Goal: Transaction & Acquisition: Purchase product/service

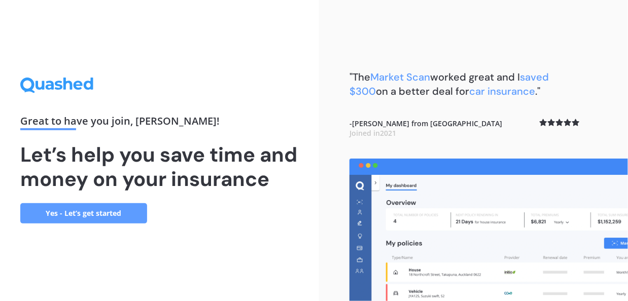
click at [300, 223] on div "Great to have you join , [PERSON_NAME] ! Let’s help you save time and money on …" at bounding box center [159, 150] width 319 height 301
click at [336, 243] on div ""The Market Scan worked great and I saved $300 on a better deal for car insuran…" at bounding box center [473, 150] width 309 height 301
click at [57, 219] on link "Yes - Let’s get started" at bounding box center [83, 213] width 127 height 20
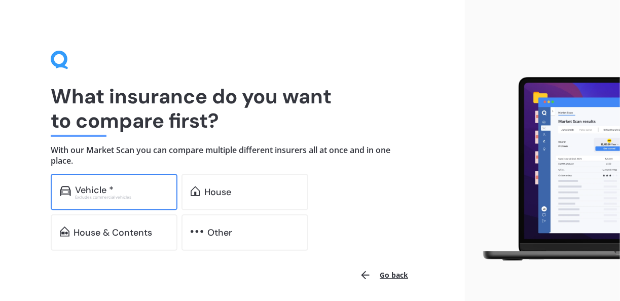
click at [156, 196] on div "Excludes commercial vehicles" at bounding box center [121, 197] width 93 height 4
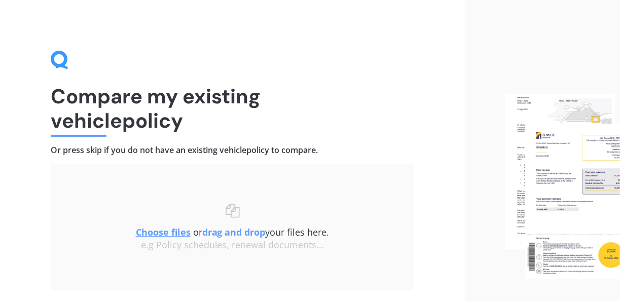
drag, startPoint x: 450, startPoint y: 168, endPoint x: 429, endPoint y: 182, distance: 24.8
click at [436, 182] on div "Compare my existing vehicle policy Or press skip if you do not have an existing…" at bounding box center [232, 187] width 465 height 374
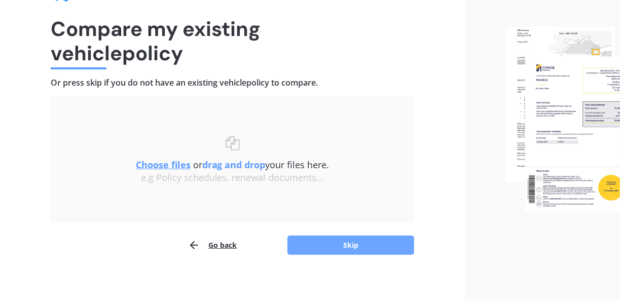
click at [395, 236] on button "Skip" at bounding box center [351, 245] width 127 height 19
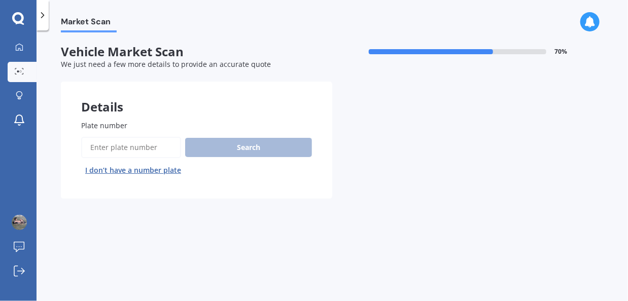
click at [121, 154] on input "Plate number" at bounding box center [131, 147] width 100 height 21
click at [130, 167] on button "I don’t have a number plate" at bounding box center [133, 170] width 104 height 16
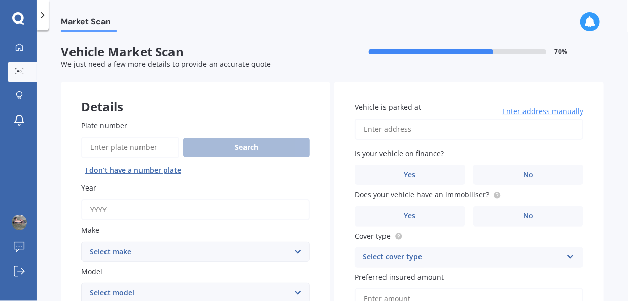
click at [182, 200] on input "Year" at bounding box center [195, 209] width 229 height 21
type input "2019"
click at [289, 247] on select "Select make AC ALFA ROMEO ASTON [PERSON_NAME] AUDI AUSTIN BEDFORD Bentley BMW B…" at bounding box center [195, 252] width 229 height 20
select select "NISSAN"
click at [81, 243] on select "Select make AC ALFA ROMEO ASTON [PERSON_NAME] AUDI AUSTIN BEDFORD Bentley BMW B…" at bounding box center [195, 252] width 229 height 20
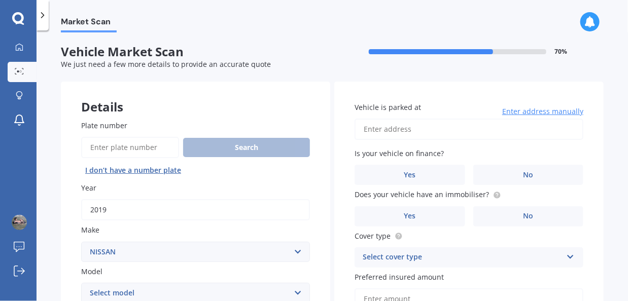
scroll to position [17, 0]
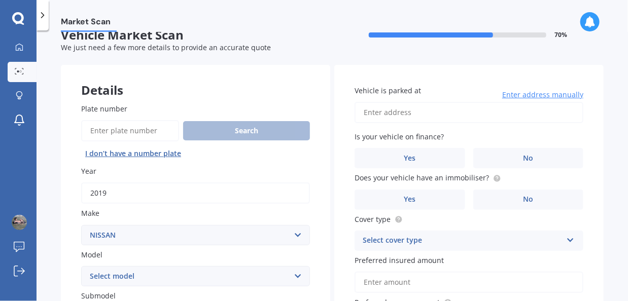
click at [108, 193] on input "2019" at bounding box center [195, 193] width 229 height 21
type input "2012"
click at [300, 275] on select "Select model 1200 180SX 200SX 300ZX 350Z 370Z Ad Altima ARIYA Atlas Avenir Basa…" at bounding box center [195, 276] width 229 height 20
select select "X-TRAIL"
click at [81, 267] on select "Select model 1200 180SX 200SX 300ZX 350Z 370Z Ad Altima ARIYA Atlas Avenir Basa…" at bounding box center [195, 276] width 229 height 20
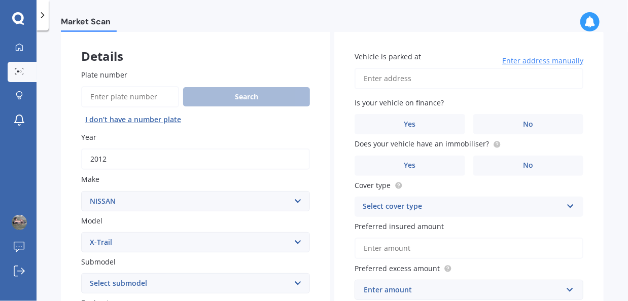
scroll to position [67, 0]
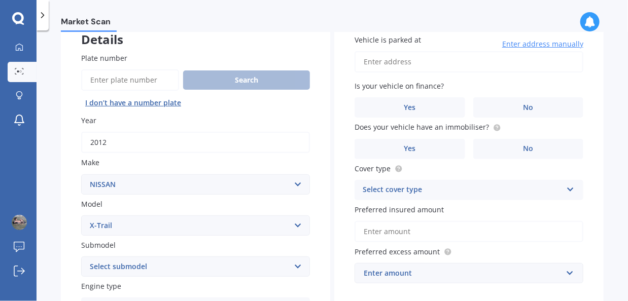
click at [300, 268] on select "Select submodel (All Other) 2000cc Hybrid 2WD non-turbo 4WD 20X Petrol ST ST 4W…" at bounding box center [195, 267] width 229 height 20
select select "ST-L"
click at [81, 258] on select "Select submodel (All Other) 2000cc Hybrid 2WD non-turbo 4WD 20X Petrol ST ST 4W…" at bounding box center [195, 267] width 229 height 20
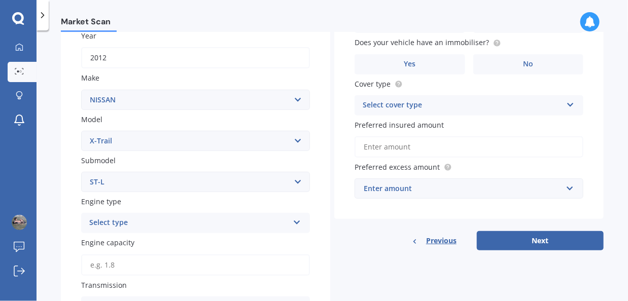
click at [293, 221] on icon at bounding box center [297, 220] width 9 height 7
click at [167, 151] on div "Petrol" at bounding box center [196, 149] width 228 height 18
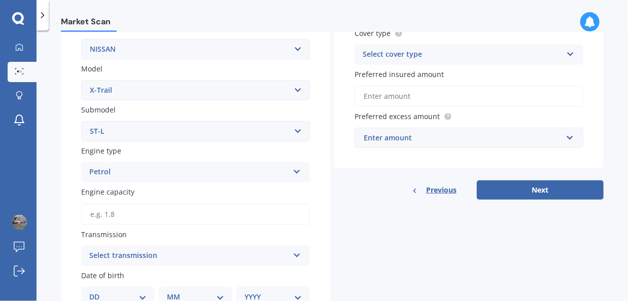
click at [266, 211] on input "Engine capacity" at bounding box center [195, 214] width 229 height 21
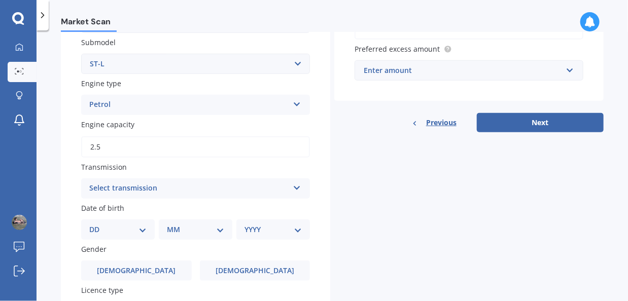
type input "2.5"
click at [295, 189] on icon at bounding box center [297, 186] width 9 height 7
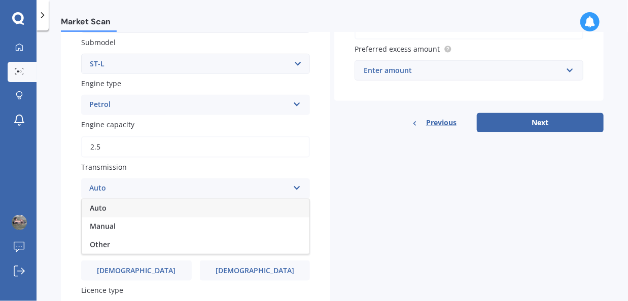
click at [171, 209] on div "Auto" at bounding box center [196, 208] width 228 height 18
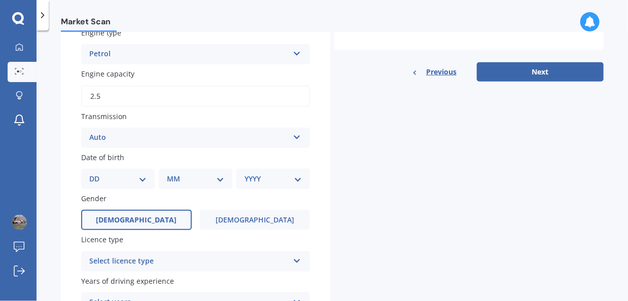
click at [132, 218] on span "[DEMOGRAPHIC_DATA]" at bounding box center [136, 220] width 81 height 9
click at [0, 0] on input "[DEMOGRAPHIC_DATA]" at bounding box center [0, 0] width 0 height 0
click at [137, 175] on div "DD 01 02 03 04 05 06 07 08 09 10 11 12 13 14 15 16 17 18 19 20 21 22 23 24 25 2…" at bounding box center [118, 179] width 74 height 20
click at [142, 185] on select "DD 01 02 03 04 05 06 07 08 09 10 11 12 13 14 15 16 17 18 19 20 21 22 23 24 25 2…" at bounding box center [117, 179] width 57 height 11
click at [97, 176] on select "DD 01 02 03 04 05 06 07 08 09 10 11 12 13 14 15 16 17 18 19 20 21 22 23 24 25 2…" at bounding box center [117, 179] width 57 height 11
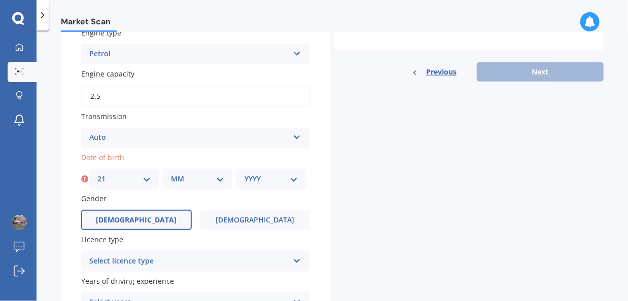
click at [147, 178] on select "DD 01 02 03 04 05 06 07 08 09 10 11 12 13 14 15 16 17 18 19 20 21 22 23 24 25 2…" at bounding box center [123, 179] width 53 height 11
select select "20"
click at [97, 176] on select "DD 01 02 03 04 05 06 07 08 09 10 11 12 13 14 15 16 17 18 19 20 21 22 23 24 25 2…" at bounding box center [123, 179] width 53 height 11
click at [212, 180] on select "MM 01 02 03 04 05 06 07 08 09 10 11 12" at bounding box center [197, 179] width 53 height 11
select select "11"
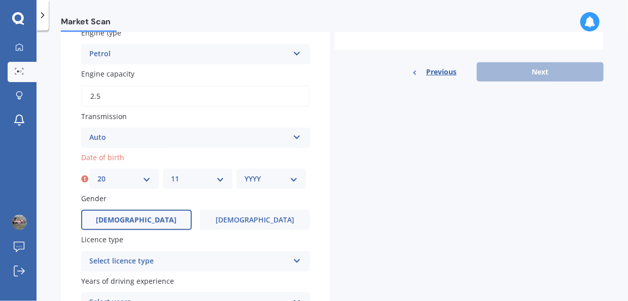
click at [171, 176] on select "MM 01 02 03 04 05 06 07 08 09 10 11 12" at bounding box center [197, 179] width 53 height 11
click at [291, 181] on select "YYYY 2025 2024 2023 2022 2021 2020 2019 2018 2017 2016 2015 2014 2013 2012 2011…" at bounding box center [271, 179] width 53 height 11
select select "1969"
click at [245, 176] on select "YYYY 2025 2024 2023 2022 2021 2020 2019 2018 2017 2016 2015 2014 2013 2012 2011…" at bounding box center [271, 179] width 53 height 11
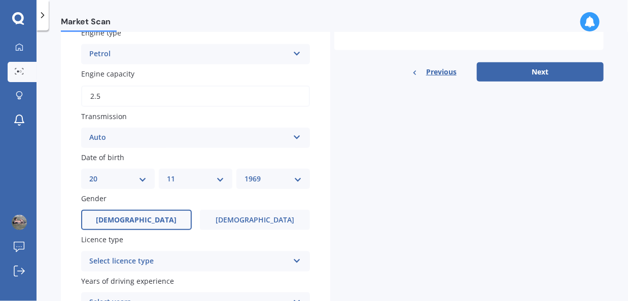
scroll to position [406, 0]
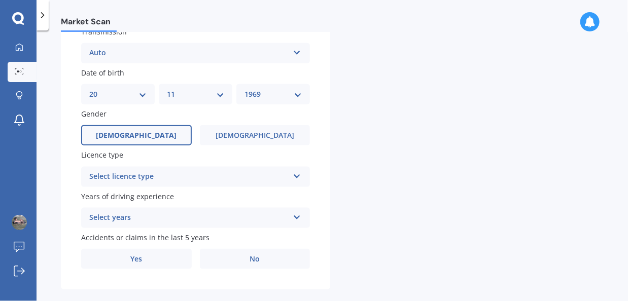
click at [289, 179] on div "Select licence type NZ Full NZ Restricted NZ Learners [GEOGRAPHIC_DATA] [GEOGRA…" at bounding box center [195, 177] width 229 height 20
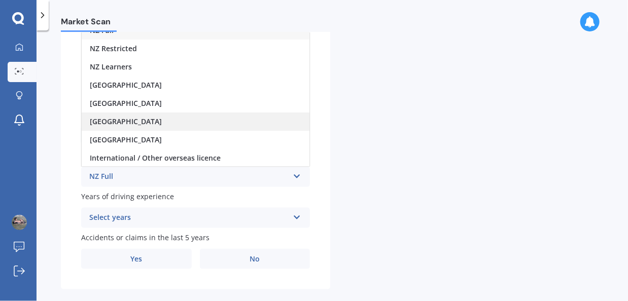
scroll to position [372, 0]
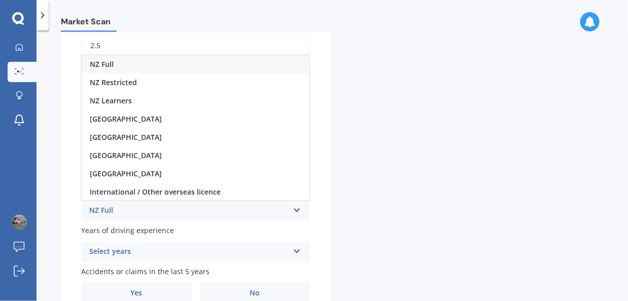
click at [126, 65] on div "NZ Full" at bounding box center [196, 64] width 228 height 18
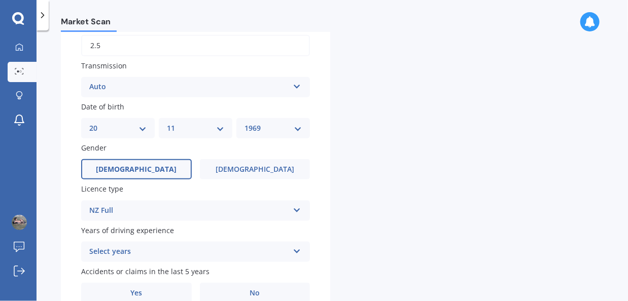
scroll to position [423, 0]
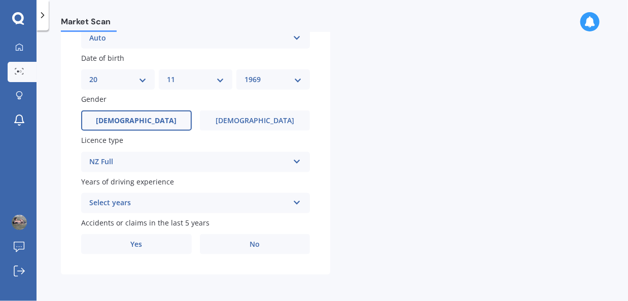
click at [296, 204] on icon at bounding box center [297, 200] width 9 height 7
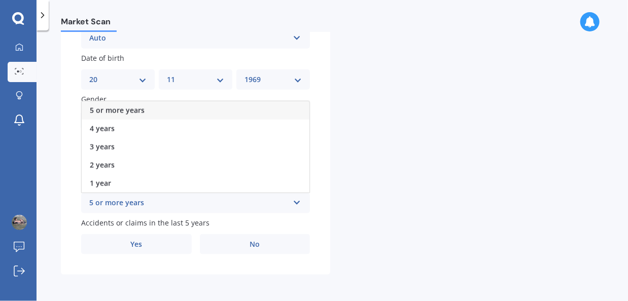
click at [223, 107] on div "5 or more years" at bounding box center [196, 110] width 228 height 18
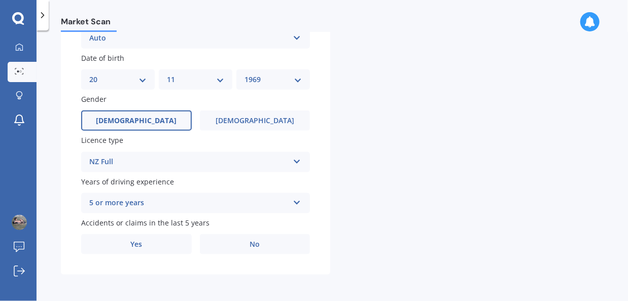
scroll to position [424, 0]
click at [261, 241] on label "No" at bounding box center [255, 244] width 111 height 20
click at [0, 0] on input "No" at bounding box center [0, 0] width 0 height 0
click at [258, 244] on span "No" at bounding box center [255, 244] width 10 height 9
click at [0, 0] on input "No" at bounding box center [0, 0] width 0 height 0
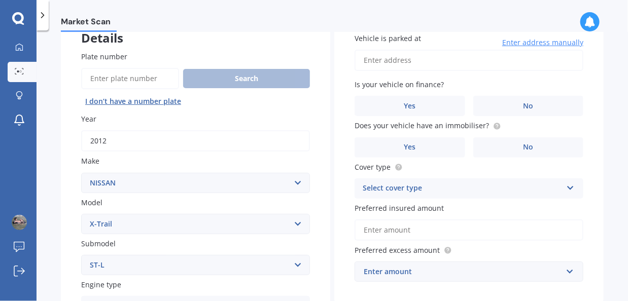
scroll to position [0, 0]
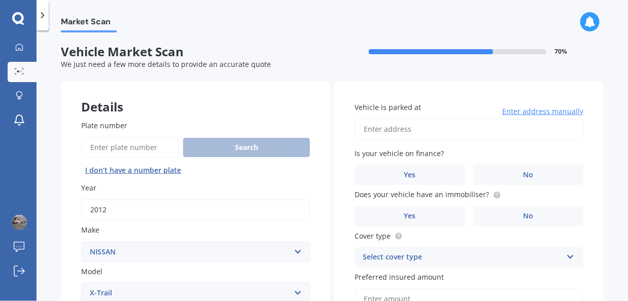
click at [455, 134] on input "Vehicle is parked at" at bounding box center [469, 129] width 229 height 21
type input "[STREET_ADDRESS]"
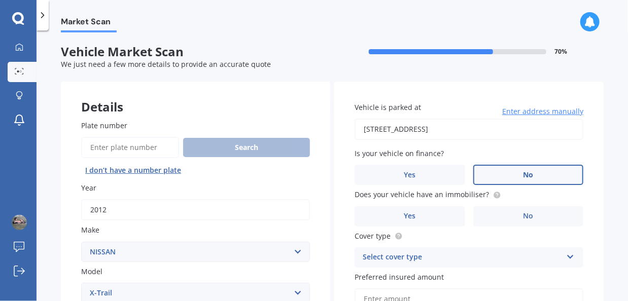
click at [529, 174] on span "No" at bounding box center [528, 175] width 10 height 9
click at [0, 0] on input "No" at bounding box center [0, 0] width 0 height 0
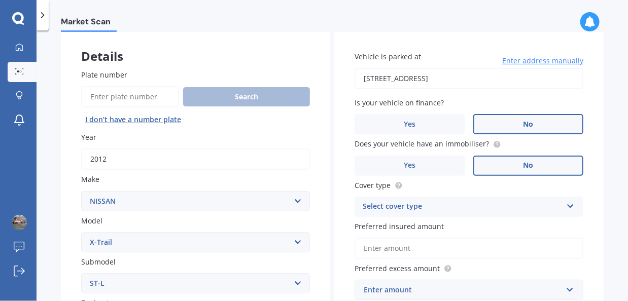
click at [528, 168] on span "No" at bounding box center [528, 165] width 10 height 9
click at [0, 0] on input "No" at bounding box center [0, 0] width 0 height 0
click at [432, 164] on label "Yes" at bounding box center [410, 166] width 111 height 20
click at [0, 0] on input "Yes" at bounding box center [0, 0] width 0 height 0
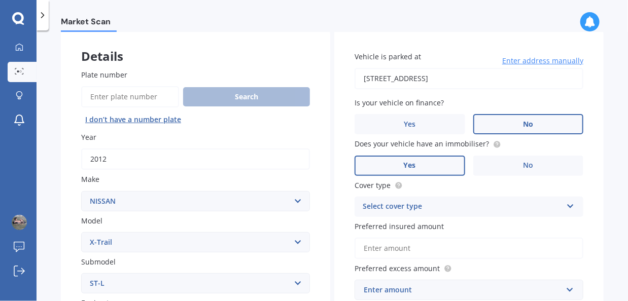
scroll to position [101, 0]
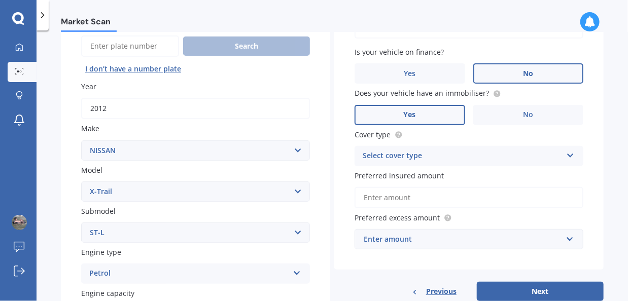
click at [566, 154] on icon at bounding box center [570, 153] width 9 height 7
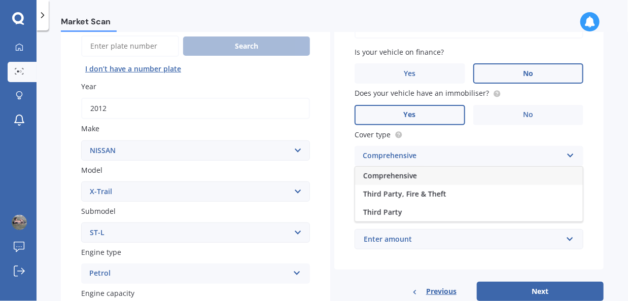
click at [413, 176] on span "Comprehensive" at bounding box center [390, 176] width 54 height 10
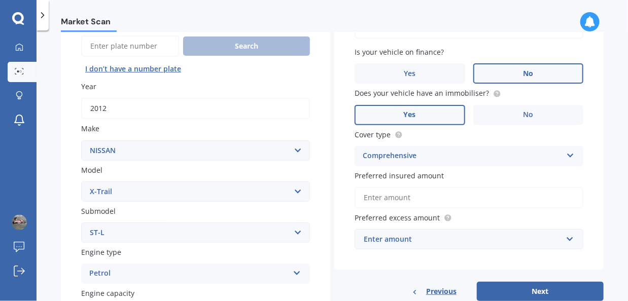
scroll to position [152, 0]
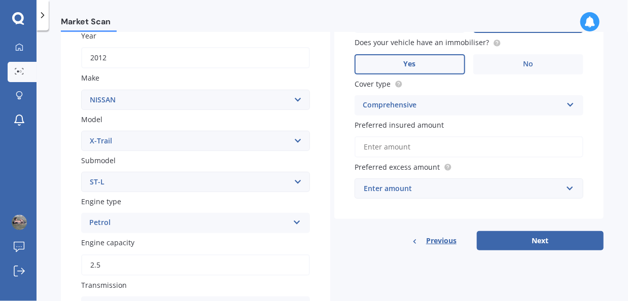
click at [562, 145] on input "Preferred insured amount" at bounding box center [469, 146] width 229 height 21
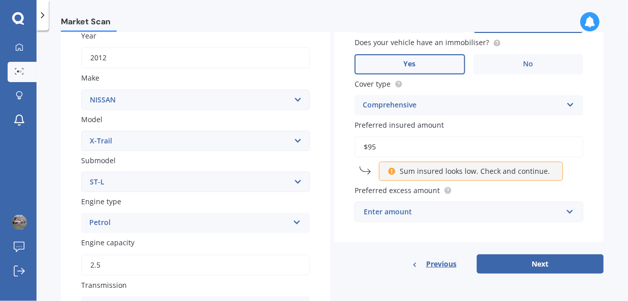
type input "$9"
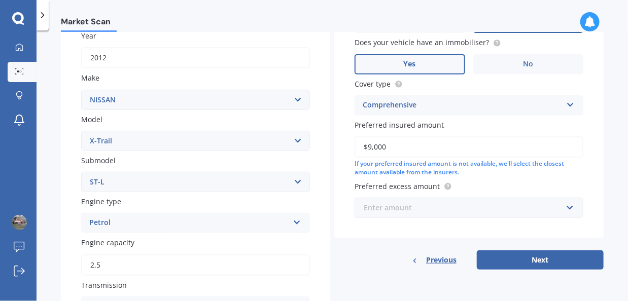
click at [565, 215] on input "text" at bounding box center [466, 207] width 220 height 19
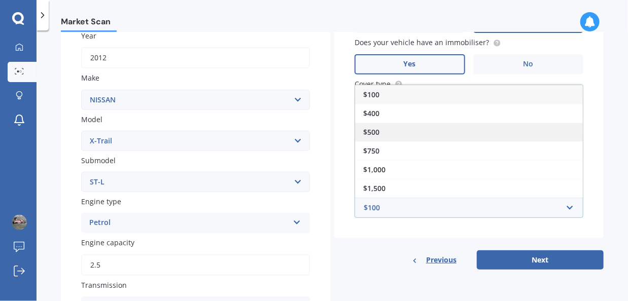
click at [426, 131] on div "$500" at bounding box center [469, 132] width 228 height 19
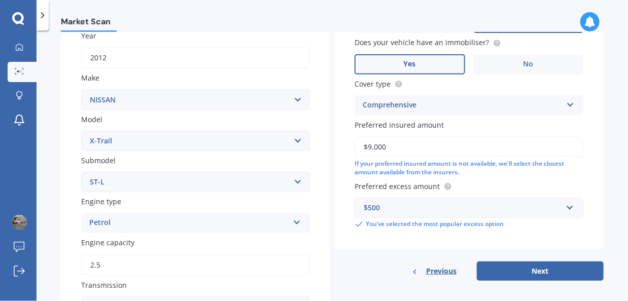
scroll to position [186, 0]
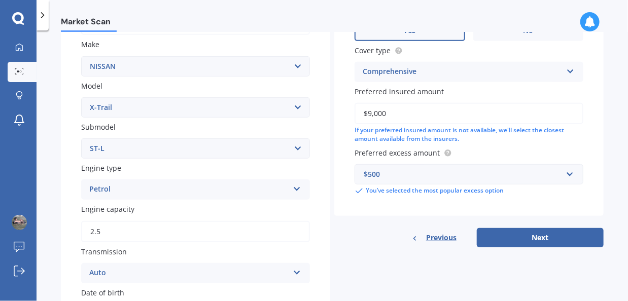
click at [391, 112] on input "$9,000" at bounding box center [469, 113] width 229 height 21
type input "$9,500"
click at [532, 236] on button "Next" at bounding box center [540, 237] width 127 height 19
select select "20"
select select "11"
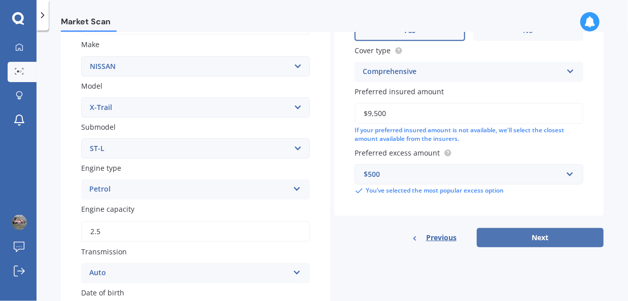
select select "1969"
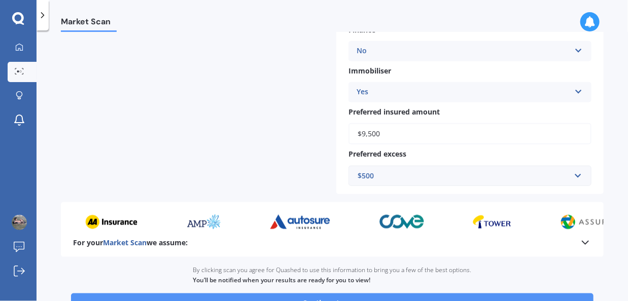
scroll to position [431, 0]
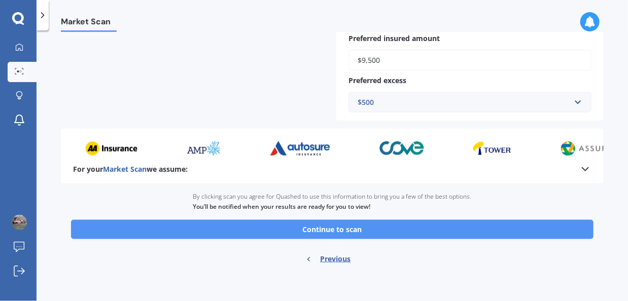
click at [363, 229] on button "Continue to scan" at bounding box center [332, 229] width 523 height 19
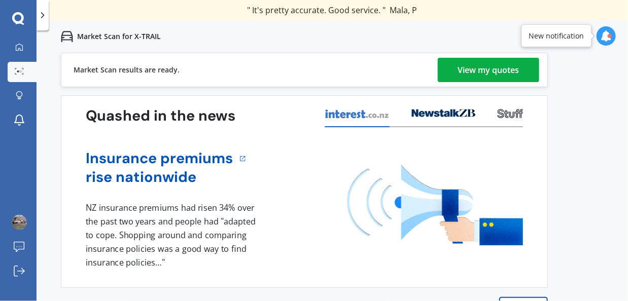
click at [508, 70] on div "View my quotes" at bounding box center [488, 70] width 61 height 24
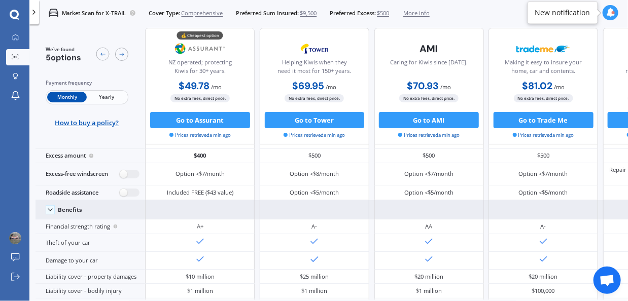
scroll to position [42, 0]
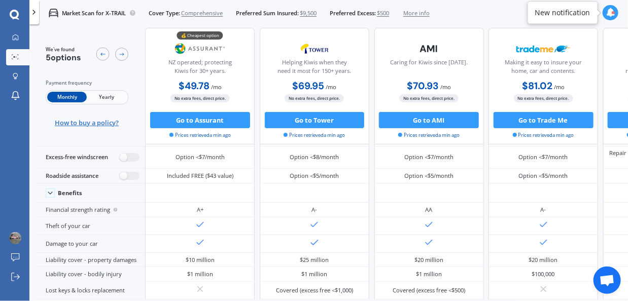
click at [95, 124] on span "How to buy a policy?" at bounding box center [87, 123] width 64 height 8
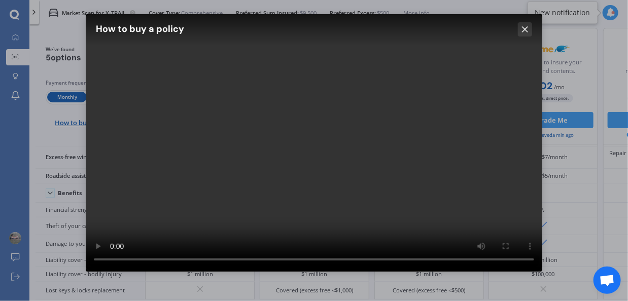
click at [527, 30] on icon at bounding box center [525, 29] width 10 height 10
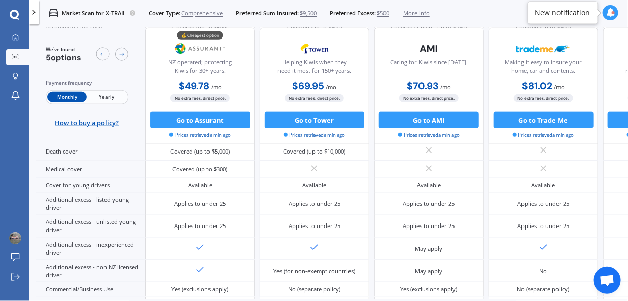
scroll to position [543, 0]
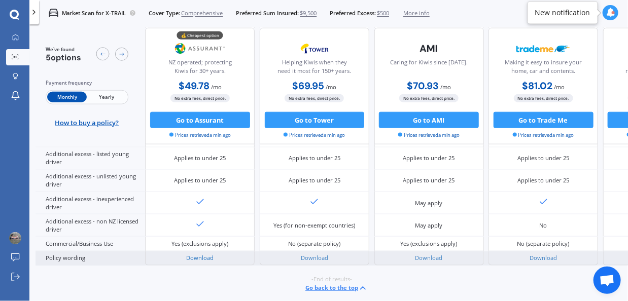
click at [213, 254] on link "Download" at bounding box center [199, 258] width 27 height 8
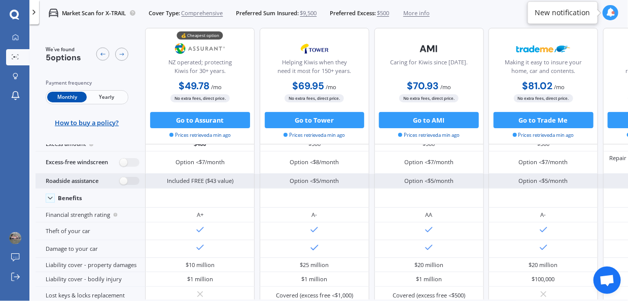
scroll to position [0, 0]
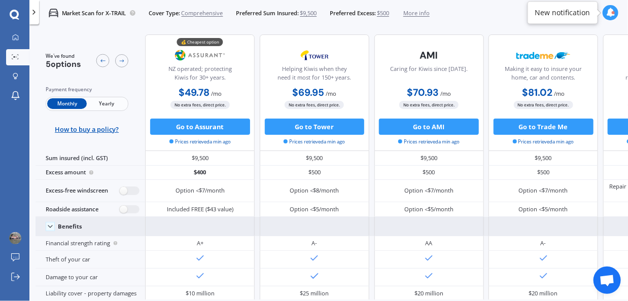
click at [51, 223] on icon at bounding box center [50, 227] width 8 height 8
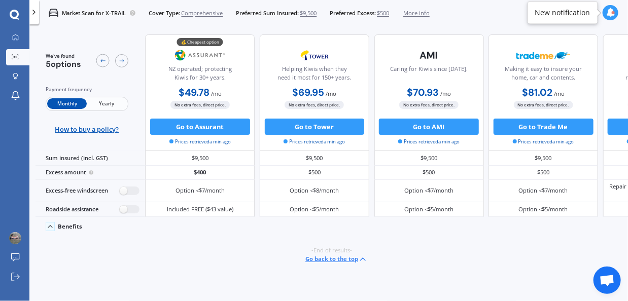
click at [51, 223] on icon at bounding box center [50, 227] width 8 height 8
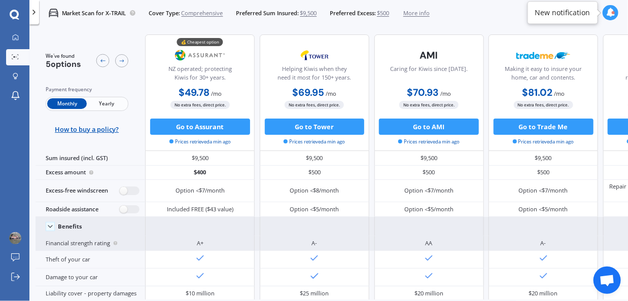
scroll to position [106, 0]
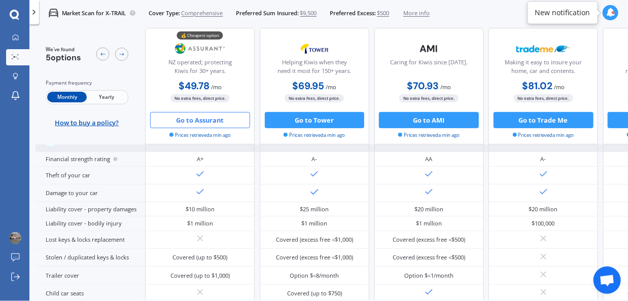
click at [214, 122] on button "Go to Assurant" at bounding box center [200, 120] width 100 height 16
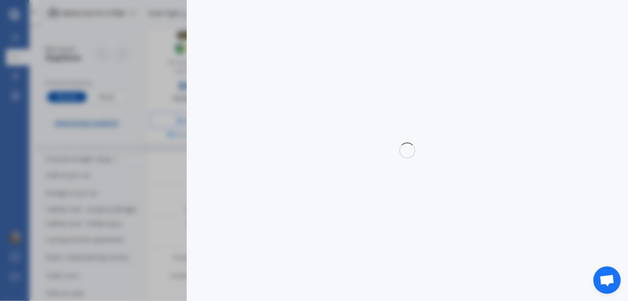
select select "Monthly"
select select "full"
select select "0"
select select "Manawatu / Wanganui"
select select "NISSAN"
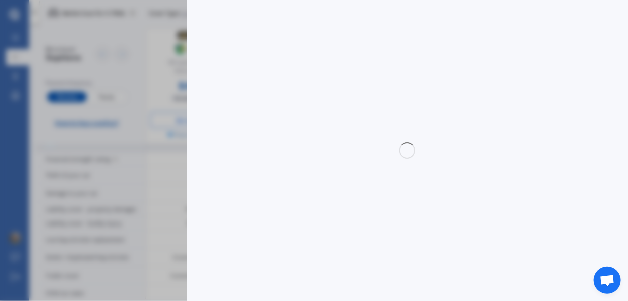
select select "X-TRAIL"
select select "ST-L"
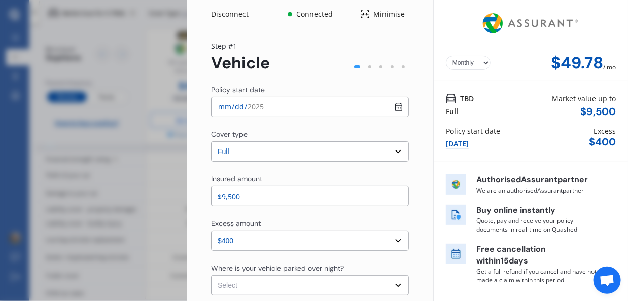
scroll to position [51, 0]
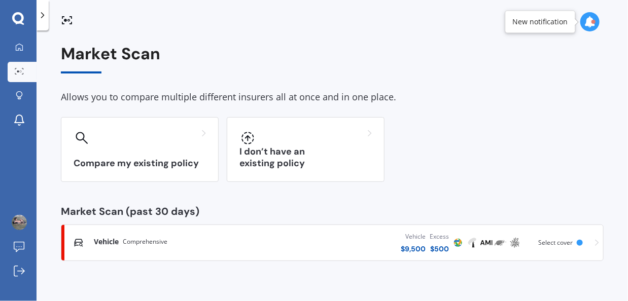
click at [561, 177] on div "Compare my existing policy I don’t have an existing policy" at bounding box center [332, 149] width 543 height 65
click at [619, 77] on div "Market Scan Allows you to compare multiple different insurers all at once and i…" at bounding box center [333, 167] width 592 height 271
click at [21, 73] on icon at bounding box center [19, 71] width 9 height 7
click at [64, 19] on icon at bounding box center [65, 20] width 3 height 3
click at [493, 120] on div "Compare my existing policy I don’t have an existing policy" at bounding box center [332, 149] width 543 height 65
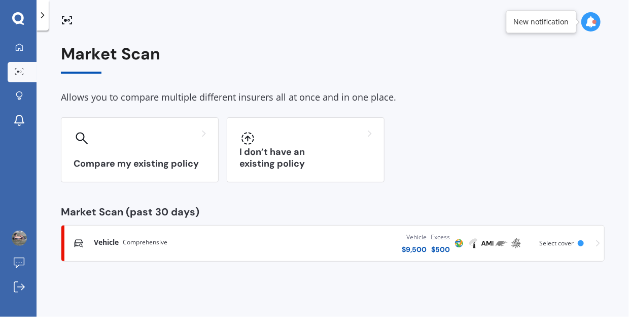
drag, startPoint x: 429, startPoint y: 46, endPoint x: 310, endPoint y: 20, distance: 121.5
click at [430, 46] on div "Market Scan" at bounding box center [333, 59] width 544 height 29
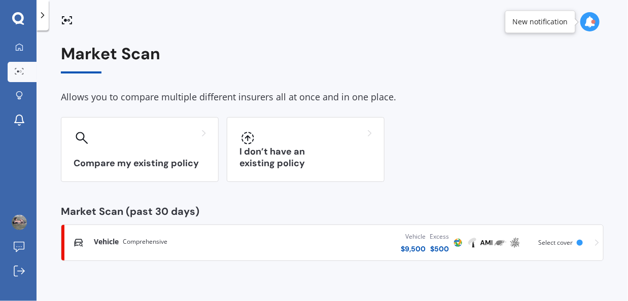
drag, startPoint x: 555, startPoint y: 103, endPoint x: 547, endPoint y: 106, distance: 8.0
click at [547, 106] on div "Market Scan Allows you to compare multiple different insurers all at once and i…" at bounding box center [332, 153] width 543 height 217
